Goal: Transaction & Acquisition: Subscribe to service/newsletter

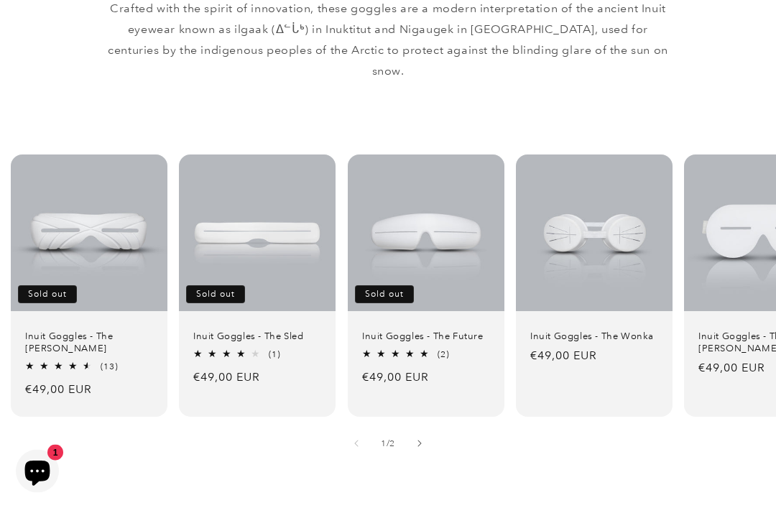
scroll to position [860, 0]
click at [471, 330] on link "Inuit Goggles - The Future" at bounding box center [426, 336] width 128 height 12
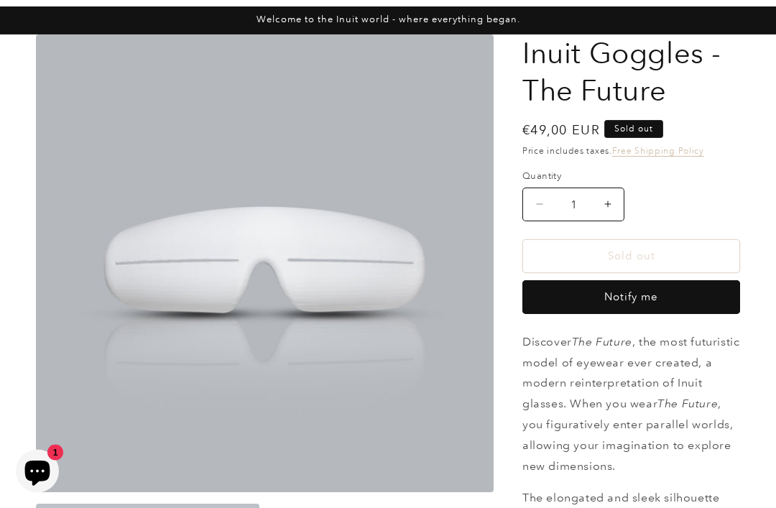
scroll to position [82, 0]
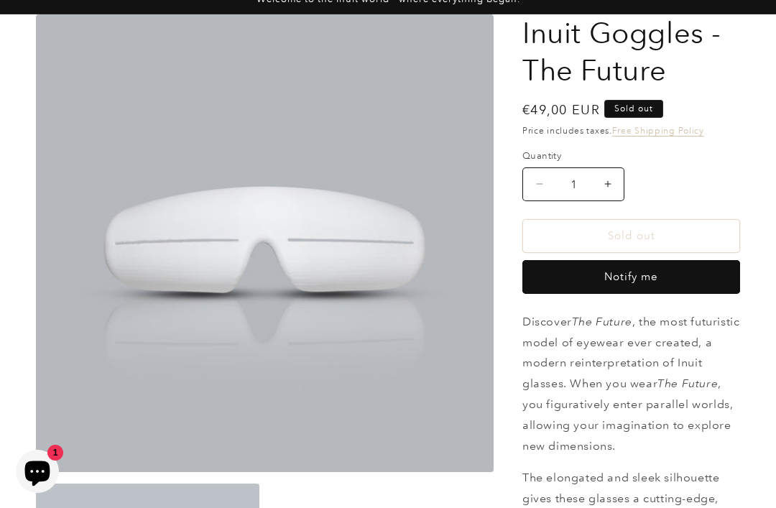
click at [644, 277] on button "Notify me" at bounding box center [631, 277] width 218 height 34
select select "US"
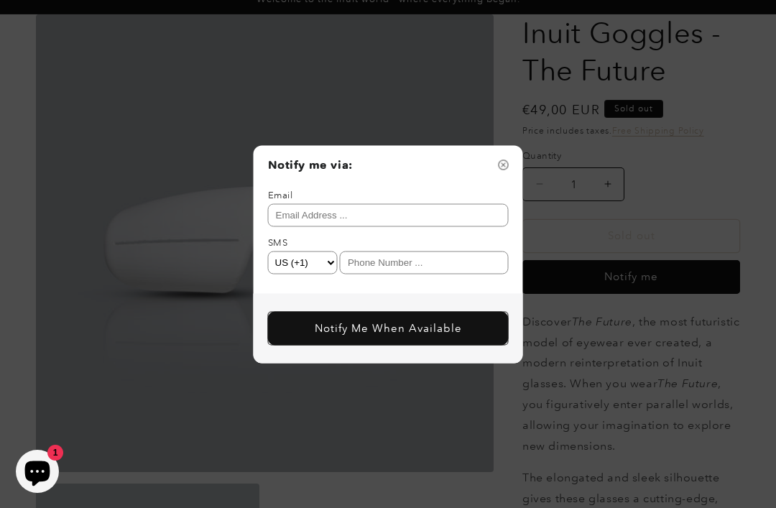
click at [299, 226] on input "text" at bounding box center [388, 214] width 241 height 23
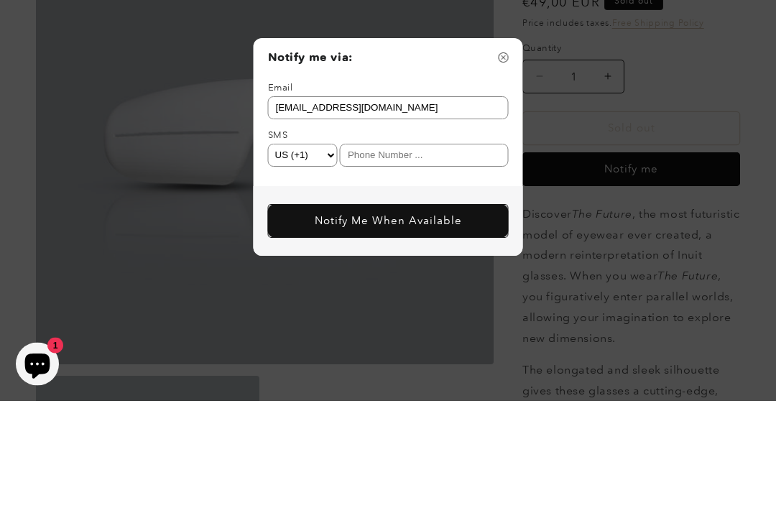
type input "[EMAIL_ADDRESS][DOMAIN_NAME]"
click at [336, 251] on select "AF (+93) AX (+358) AL (+355) DZ (+213) AS (+1684) AD (+376) AO (+244) AI (+1264…" at bounding box center [303, 262] width 70 height 23
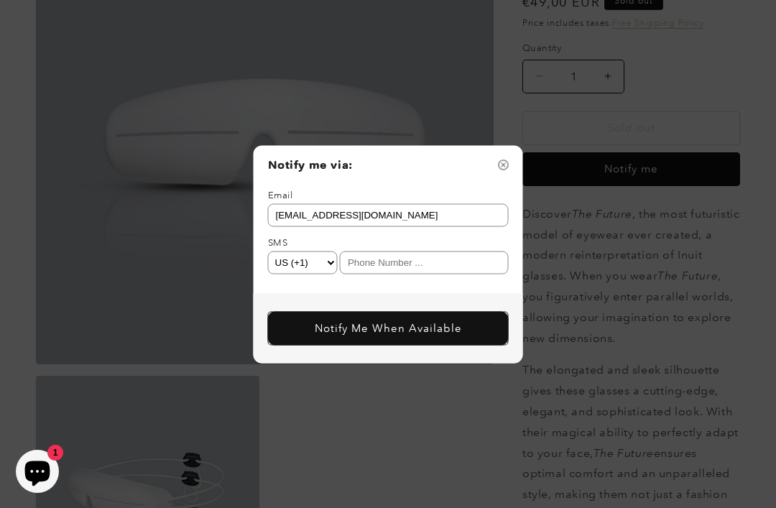
select select "LU"
click at [375, 274] on input "text" at bounding box center [424, 262] width 169 height 23
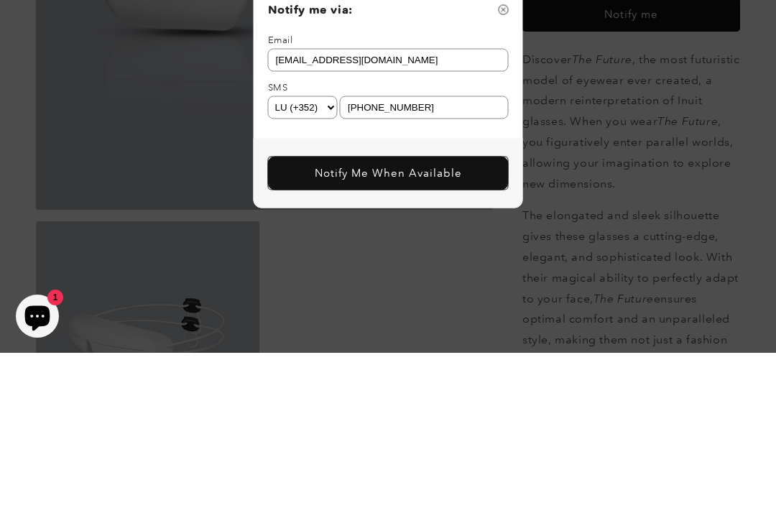
type input "[PHONE_NUMBER]"
click at [335, 251] on select "AF (+93) AX (+358) AL (+355) DZ (+213) AS (+1684) AD (+376) AO (+244) AI (+1264…" at bounding box center [303, 262] width 70 height 23
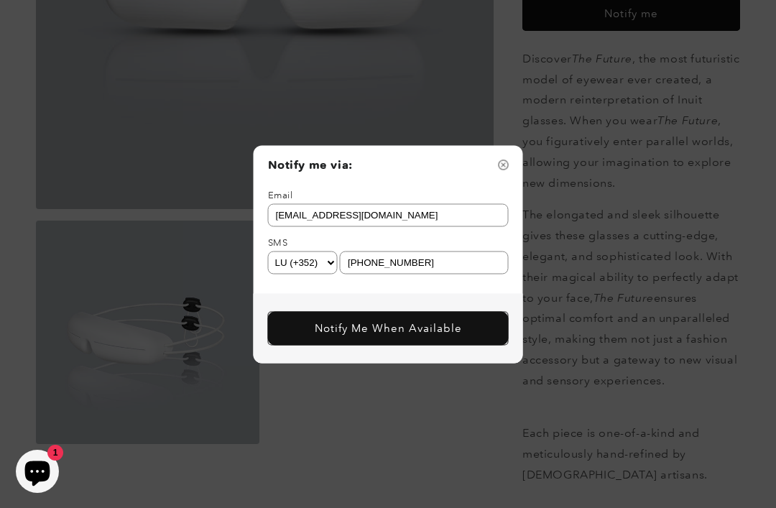
click at [430, 447] on div "Notify me via: Email [EMAIL_ADDRESS][DOMAIN_NAME] SMS AF (+93) AX (+358) AL (+3…" at bounding box center [388, 254] width 776 height 508
click at [438, 458] on div "Notify me via: Email [EMAIL_ADDRESS][DOMAIN_NAME] SMS AF (+93) AX (+358) AL (+3…" at bounding box center [388, 254] width 776 height 508
click at [340, 274] on input "[PHONE_NUMBER]" at bounding box center [424, 262] width 169 height 23
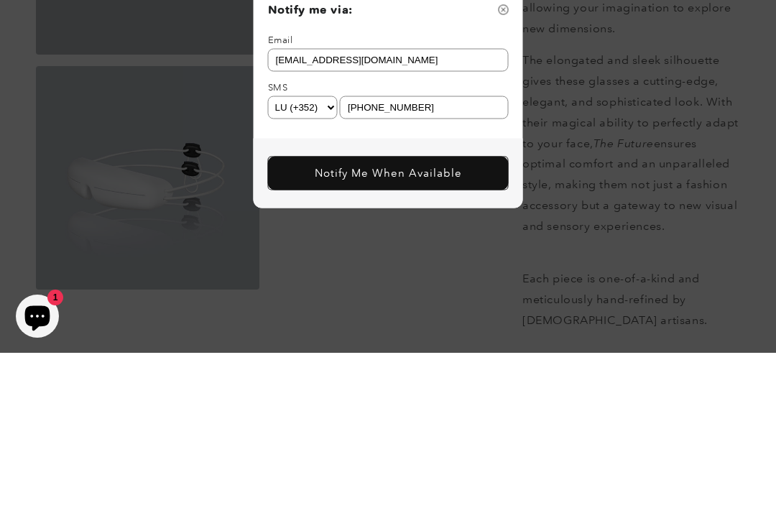
click at [330, 251] on select "AF (+93) AX (+358) AL (+355) DZ (+213) AS (+1684) AD (+376) AO (+244) AI (+1264…" at bounding box center [303, 262] width 70 height 23
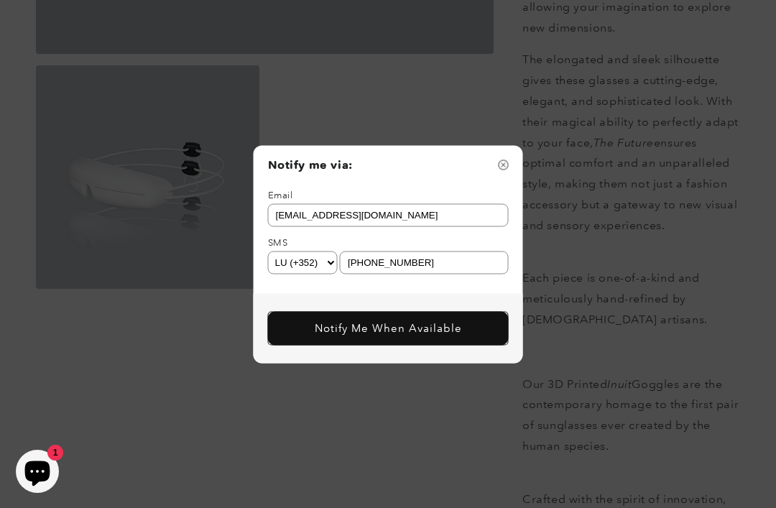
select select "MO"
click at [348, 345] on button "Notify Me When Available" at bounding box center [388, 328] width 241 height 34
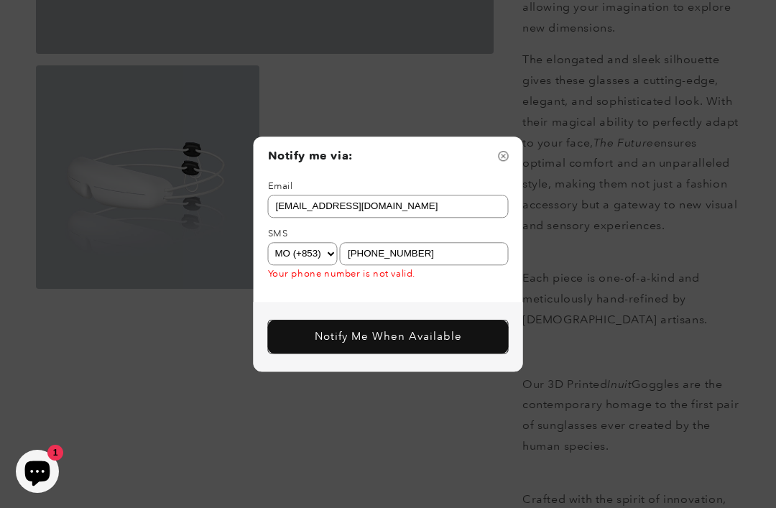
click at [506, 161] on img at bounding box center [504, 156] width 10 height 10
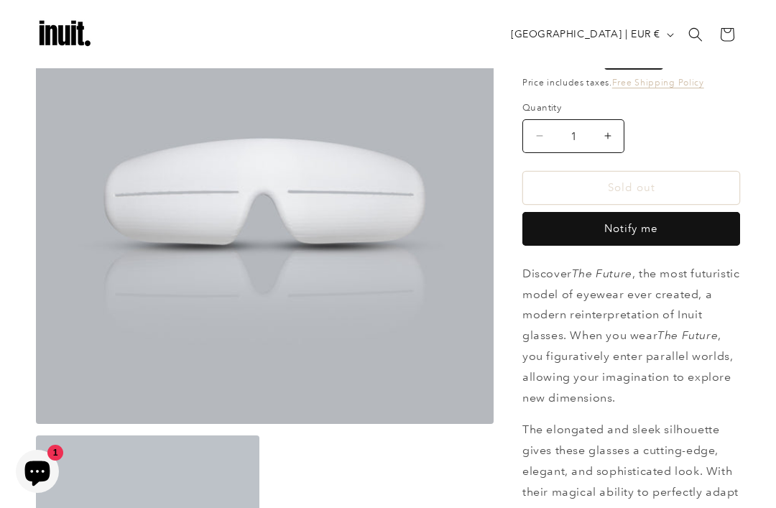
scroll to position [0, 0]
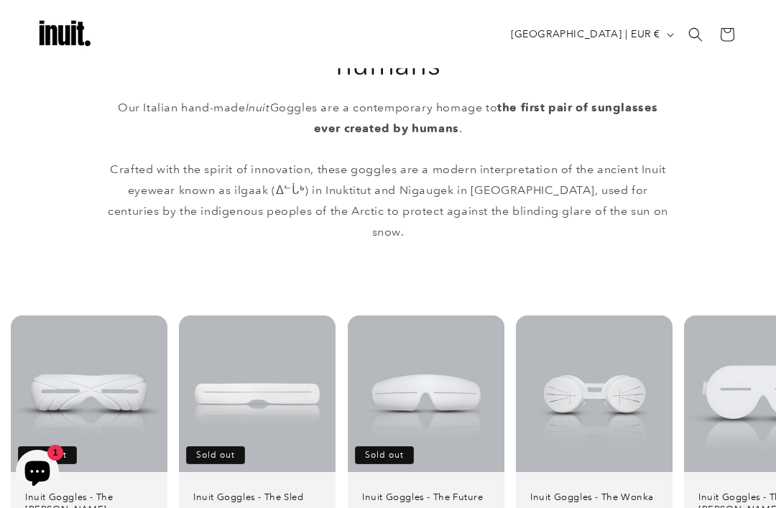
scroll to position [692, 0]
